Goal: Find specific page/section: Find specific page/section

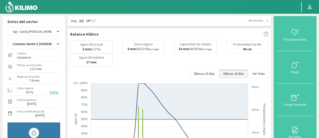
select select "21: Object"
select select "20: Object"
click at [26, 4] on img at bounding box center [21, 7] width 33 height 12
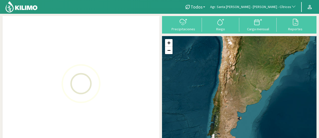
click at [280, 6] on span "Agr. Santa [PERSON_NAME] - [PERSON_NAME] - Cítricos" at bounding box center [250, 7] width 81 height 5
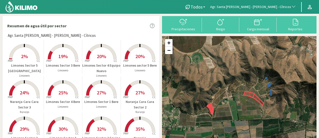
click at [279, 0] on nav "Todos Todos Limonero [PERSON_NAME] Agr. Santa [PERSON_NAME] - [PERSON_NAME] - C…" at bounding box center [159, 7] width 319 height 14
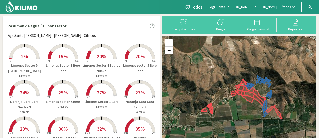
click at [281, 5] on span "Agr. Santa [PERSON_NAME] - [PERSON_NAME] - Cítricos" at bounding box center [250, 7] width 81 height 5
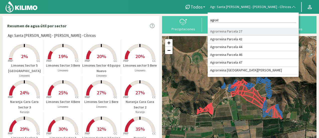
type input "agrorr"
click at [270, 31] on li "Agrorreina Parcela 27" at bounding box center [253, 32] width 91 height 8
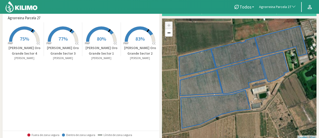
scroll to position [25, 0]
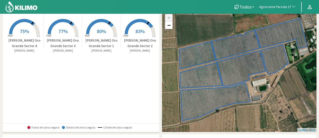
click at [28, 34] on span "75%" at bounding box center [24, 31] width 9 height 6
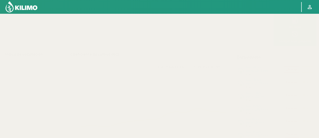
scroll to position [75, 0]
select select "11: Object"
select select "3: Object"
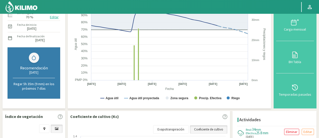
scroll to position [50, 0]
